Goal: Task Accomplishment & Management: Manage account settings

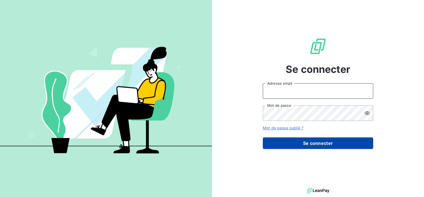
type input "[EMAIL_ADDRESS][DOMAIN_NAME]"
click at [328, 142] on button "Se connecter" at bounding box center [318, 143] width 110 height 12
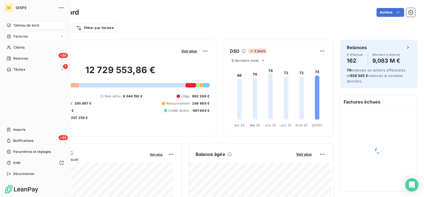
click at [32, 37] on div "Factures" at bounding box center [35, 36] width 62 height 9
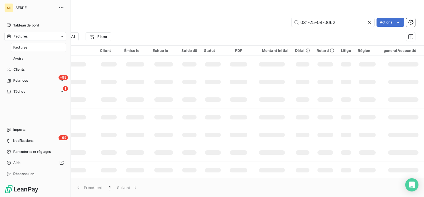
click at [32, 46] on div "Factures" at bounding box center [38, 47] width 55 height 9
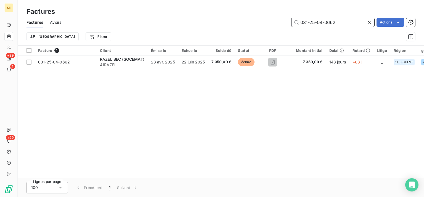
click at [322, 22] on input "031-25-04-0662" at bounding box center [332, 22] width 83 height 9
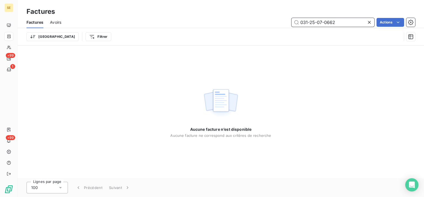
click at [345, 21] on input "031-25-07-0662" at bounding box center [332, 22] width 83 height 9
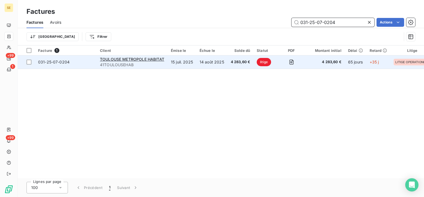
type input "031-25-07-0204"
click at [264, 63] on span "litige" at bounding box center [264, 62] width 14 height 8
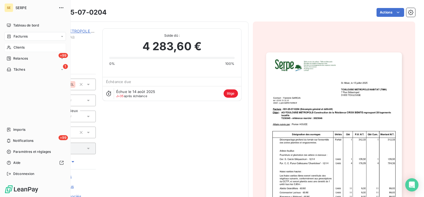
click at [19, 48] on span "Clients" at bounding box center [19, 47] width 11 height 5
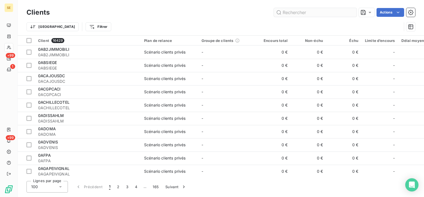
click at [289, 15] on input "text" at bounding box center [315, 12] width 83 height 9
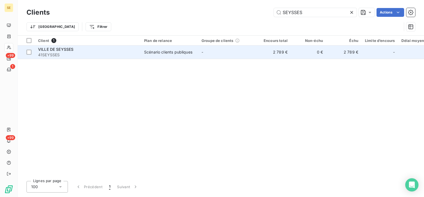
type input "SEYSSES"
click at [186, 53] on div "Scénario clients publiques" at bounding box center [168, 52] width 48 height 6
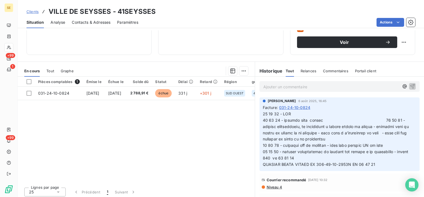
scroll to position [94, 0]
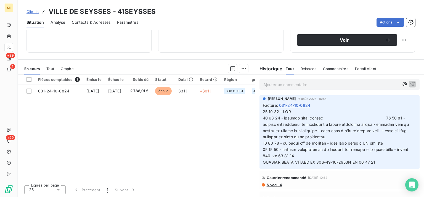
click at [277, 183] on span "Niveau 4" at bounding box center [274, 185] width 16 height 4
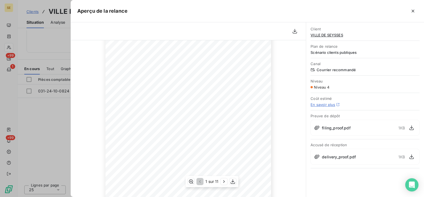
scroll to position [0, 0]
click at [415, 10] on icon "button" at bounding box center [413, 11] width 6 height 6
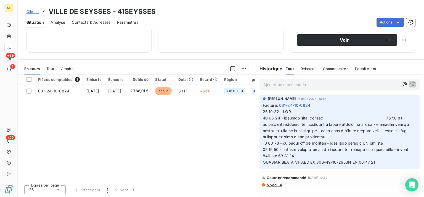
click at [277, 185] on span "Niveau 4" at bounding box center [274, 185] width 16 height 4
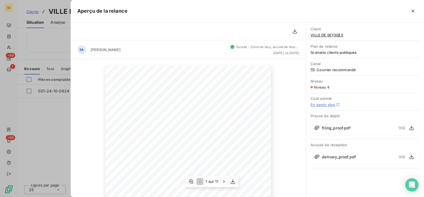
scroll to position [110, 0]
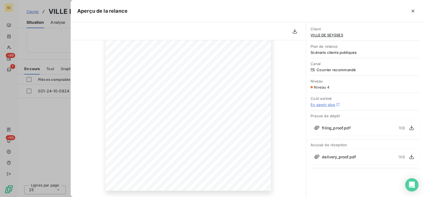
click at [329, 126] on span "filing_proof.pdf" at bounding box center [336, 128] width 28 height 6
click at [335, 158] on span "delivery_proof.pdf" at bounding box center [339, 157] width 34 height 6
click at [320, 127] on div "filing_proof.pdf" at bounding box center [332, 128] width 36 height 6
click at [316, 127] on icon at bounding box center [317, 128] width 5 height 4
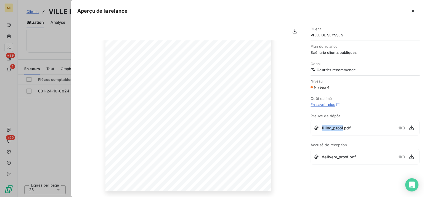
click at [329, 127] on span "filing_proof.pdf" at bounding box center [336, 128] width 28 height 6
click at [320, 158] on div "delivery_proof.pdf" at bounding box center [335, 157] width 42 height 6
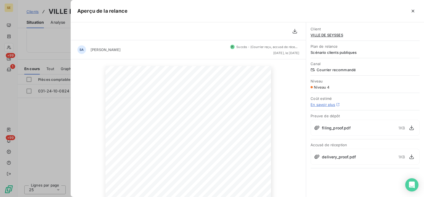
click at [318, 87] on span "Niveau 4" at bounding box center [321, 87] width 15 height 4
click at [225, 182] on icon "button" at bounding box center [224, 182] width 6 height 6
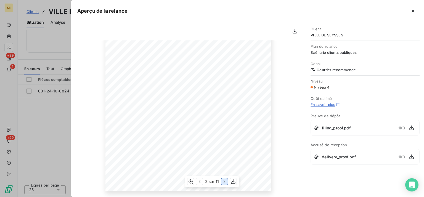
click at [224, 180] on icon "button" at bounding box center [225, 182] width 6 height 6
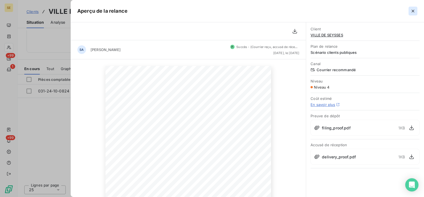
click at [414, 11] on icon "button" at bounding box center [413, 11] width 6 height 6
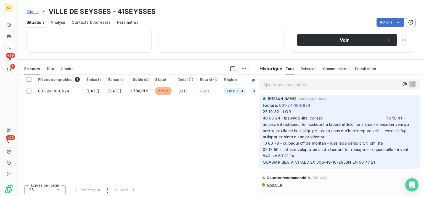
click at [241, 13] on div "Clients VILLE DE SEYSSES - 41SEYSSES" at bounding box center [221, 12] width 406 height 10
click at [244, 13] on div "Clients VILLE DE SEYSSES - 41SEYSSES" at bounding box center [221, 12] width 406 height 10
click at [259, 13] on div "Clients VILLE DE SEYSSES - 41SEYSSES" at bounding box center [221, 12] width 406 height 10
